Goal: Find specific page/section: Find specific page/section

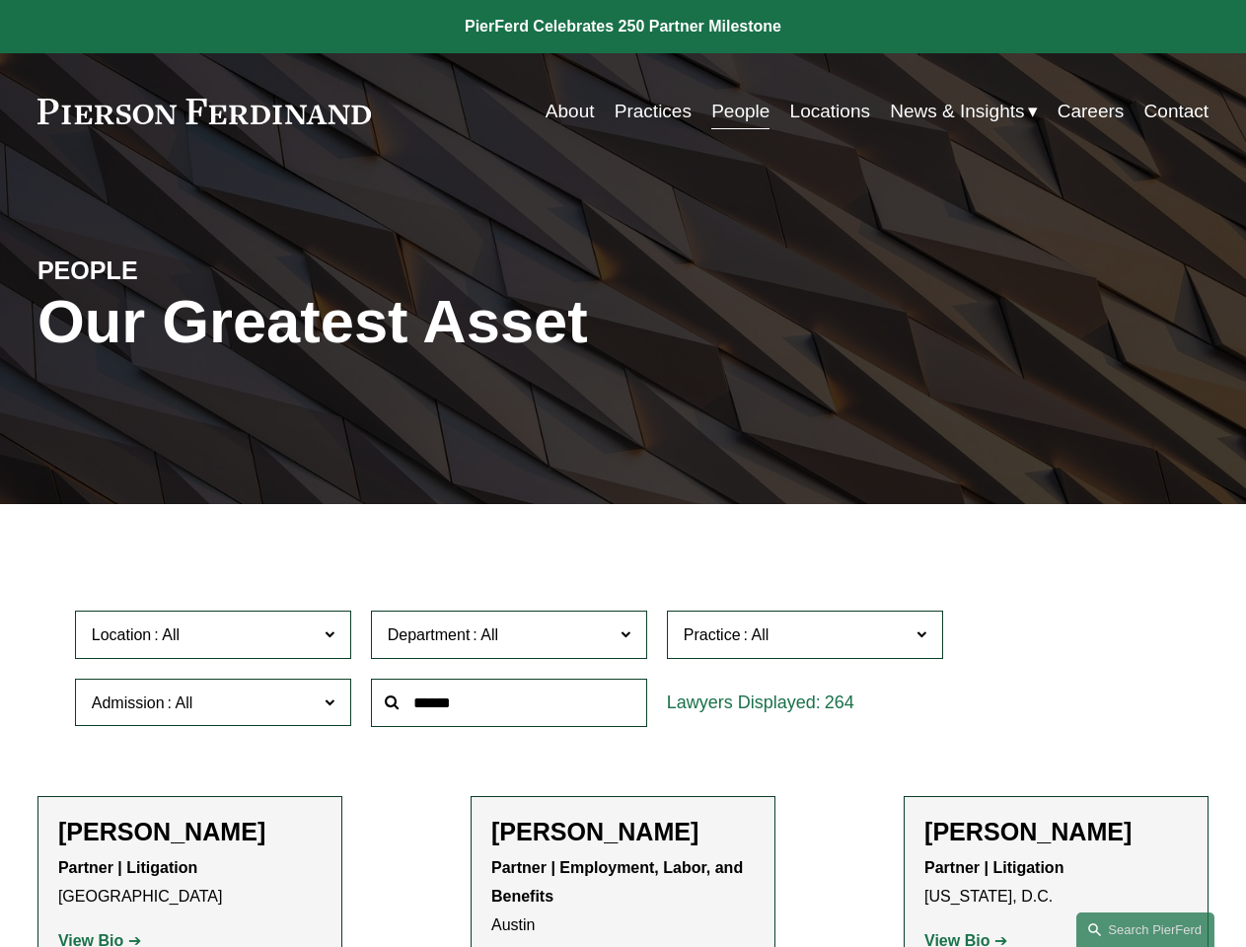
click at [623, 737] on div at bounding box center [509, 703] width 296 height 68
click at [623, 669] on div "Department All Corporate Employment, Labor, and Benefits Intellectual Property …" at bounding box center [509, 635] width 296 height 68
click at [214, 639] on span "Location" at bounding box center [205, 635] width 226 height 27
click at [510, 639] on span "Department" at bounding box center [501, 635] width 226 height 27
click at [806, 639] on span "Practice" at bounding box center [797, 635] width 226 height 27
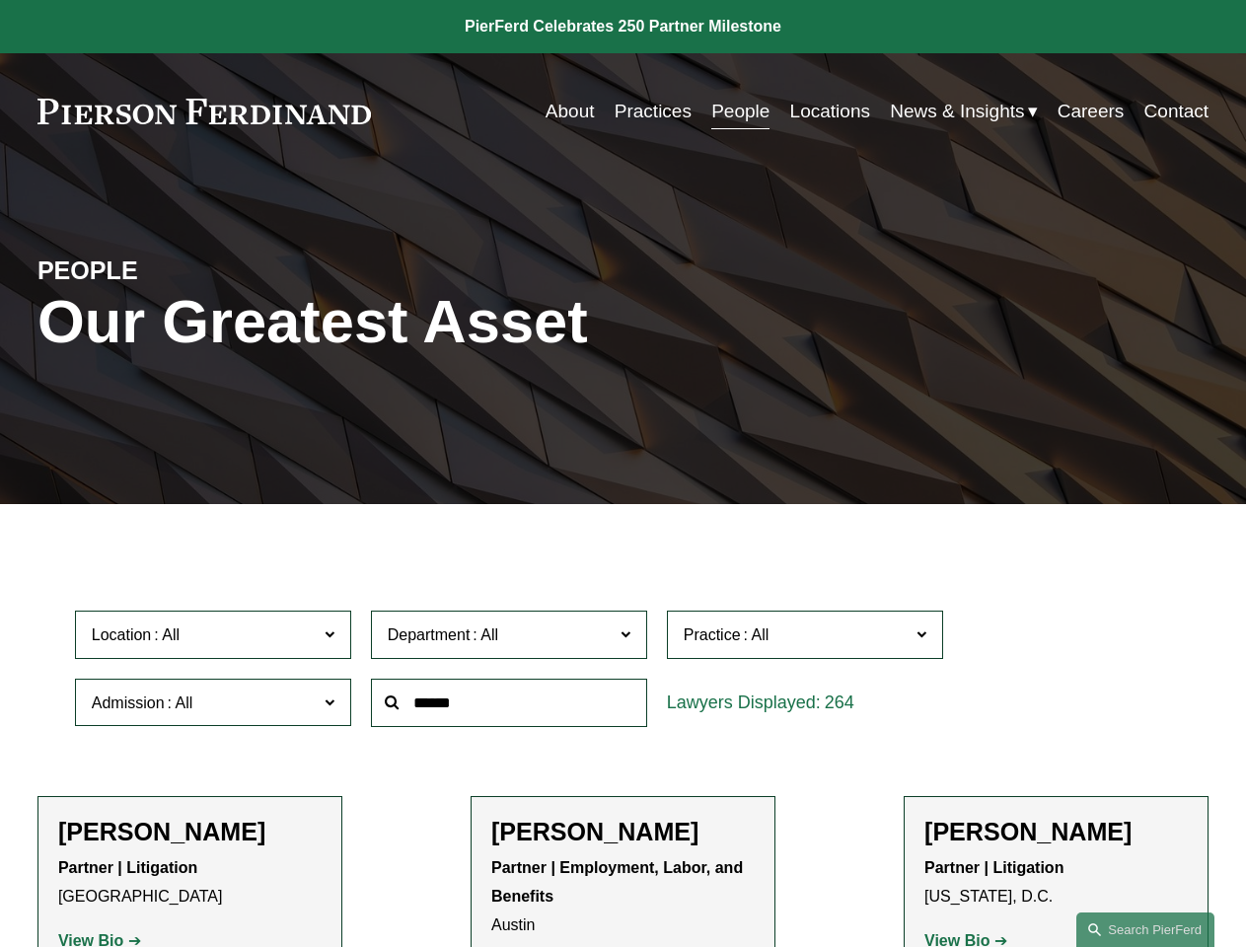
click at [0, 0] on link "All" at bounding box center [0, 0] width 0 height 0
click at [510, 707] on input "text" at bounding box center [509, 703] width 276 height 48
click at [1145, 929] on link "Search this site" at bounding box center [1145, 930] width 138 height 35
